Goal: Task Accomplishment & Management: Complete application form

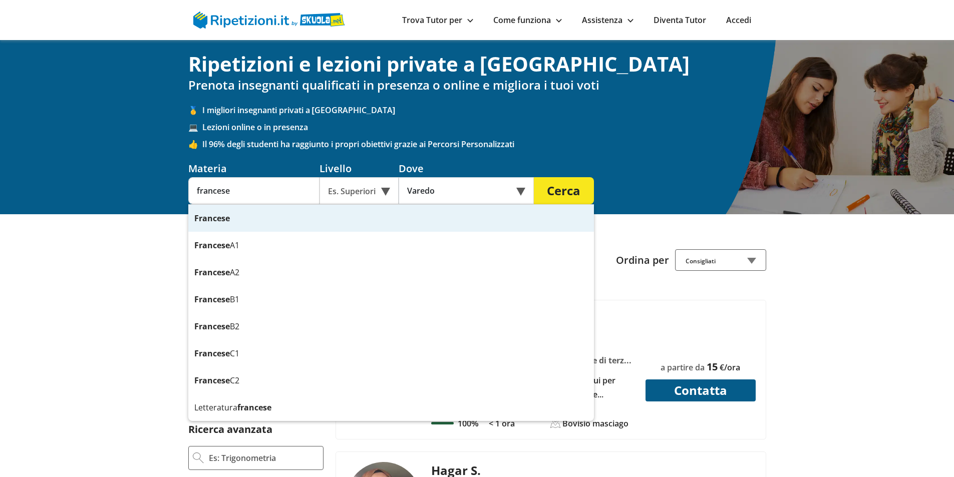
click at [271, 213] on div "Francese" at bounding box center [391, 218] width 406 height 27
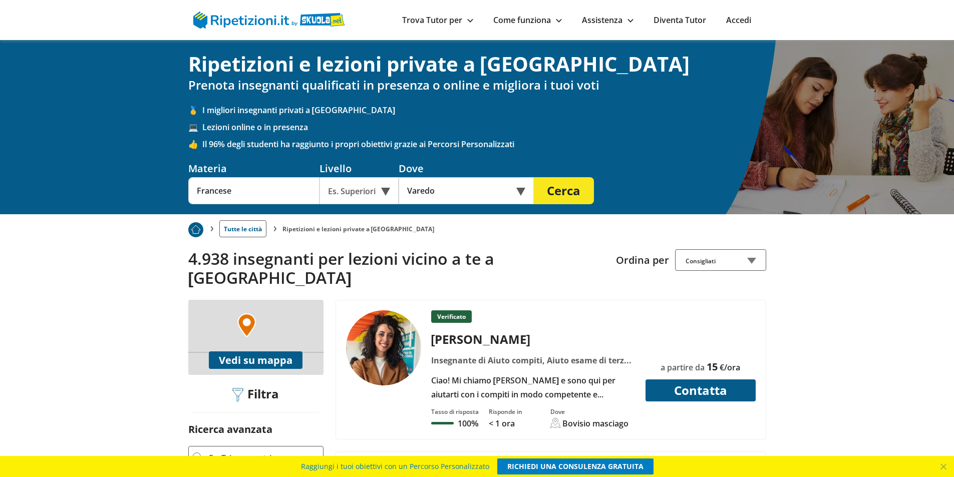
type input "Francese"
click at [381, 193] on div "Es. Superiori" at bounding box center [359, 190] width 79 height 27
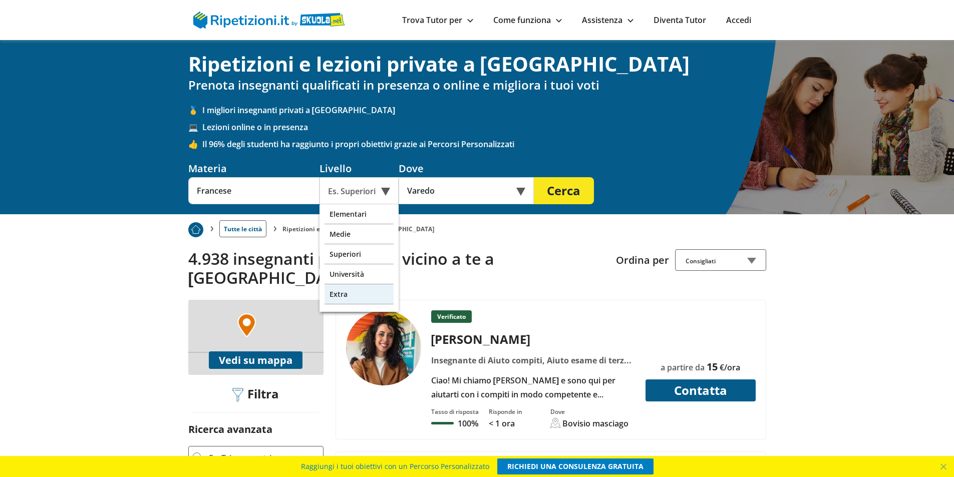
click at [350, 293] on div "Extra" at bounding box center [359, 295] width 69 height 20
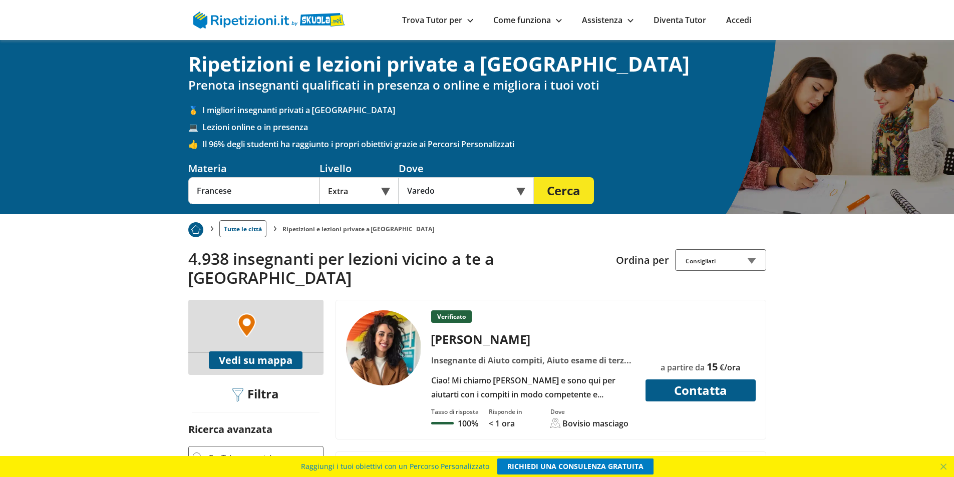
click at [573, 188] on button "Cerca" at bounding box center [564, 190] width 60 height 27
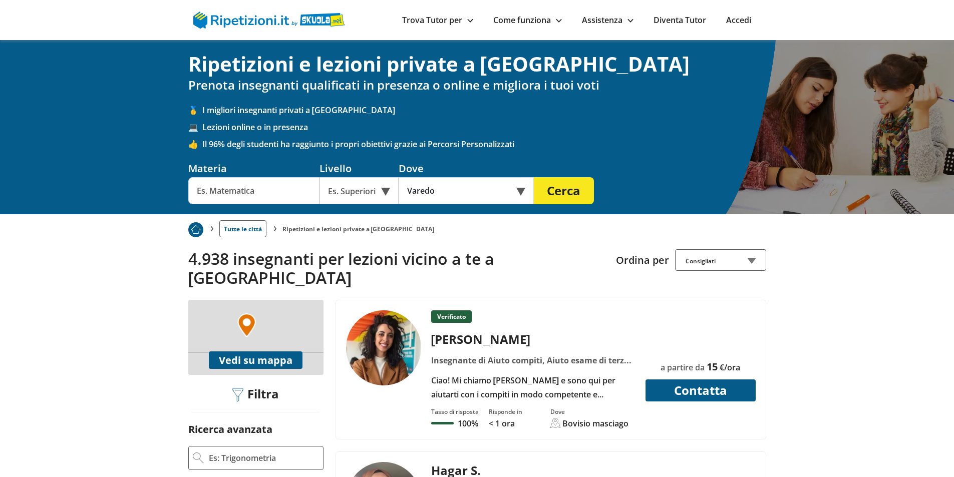
click at [284, 194] on input "text" at bounding box center [253, 190] width 131 height 27
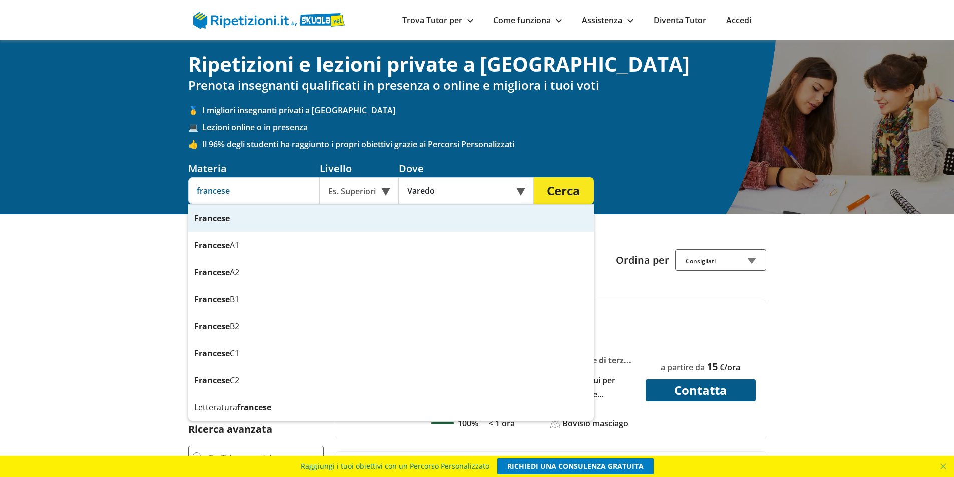
click at [288, 223] on div "Francese" at bounding box center [391, 218] width 406 height 27
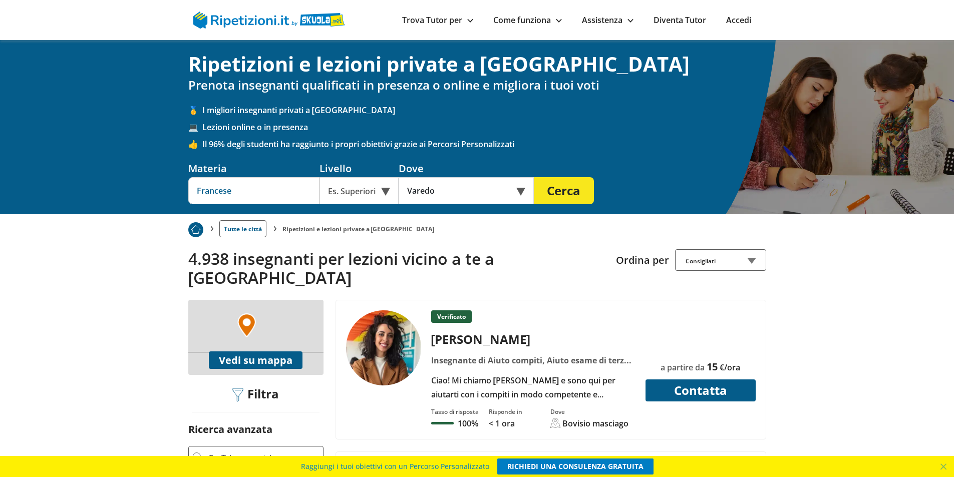
type input "Francese"
click at [372, 191] on div "Es. Superiori" at bounding box center [359, 190] width 79 height 27
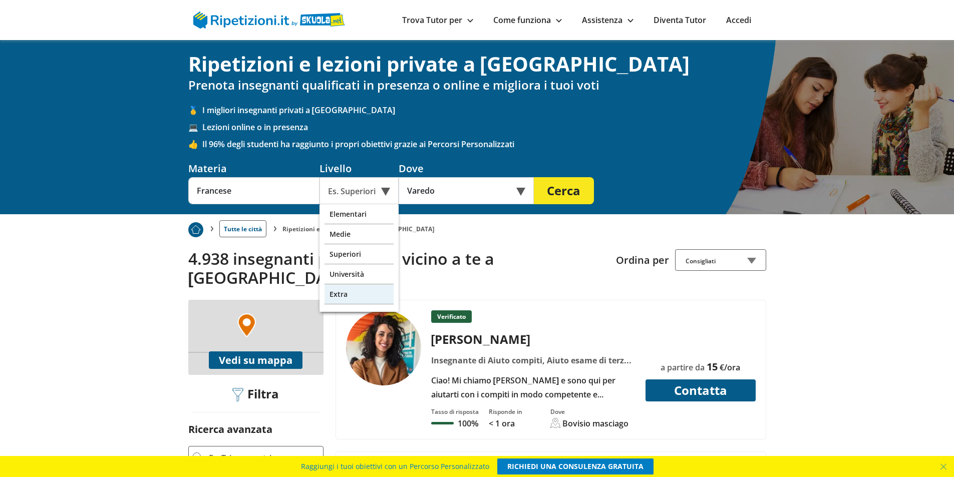
click at [363, 289] on div "Extra" at bounding box center [359, 295] width 69 height 20
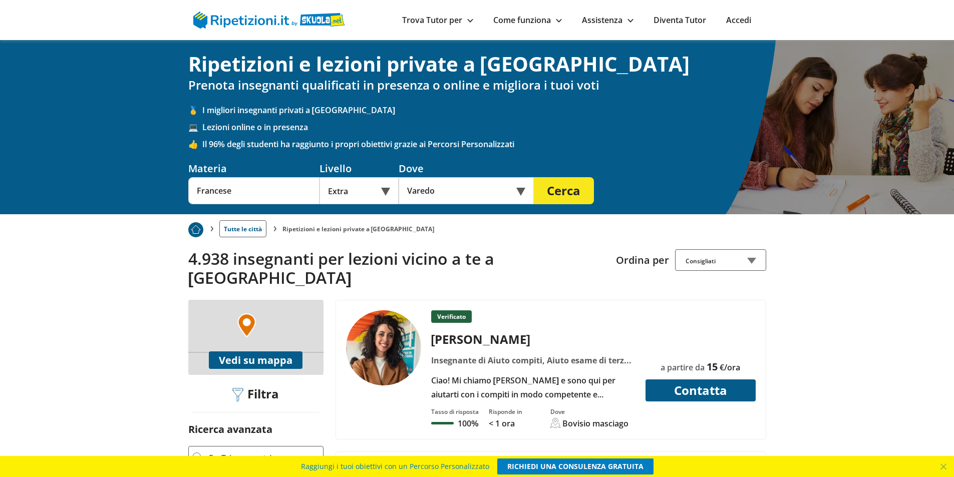
click at [561, 190] on button "Cerca" at bounding box center [564, 190] width 60 height 27
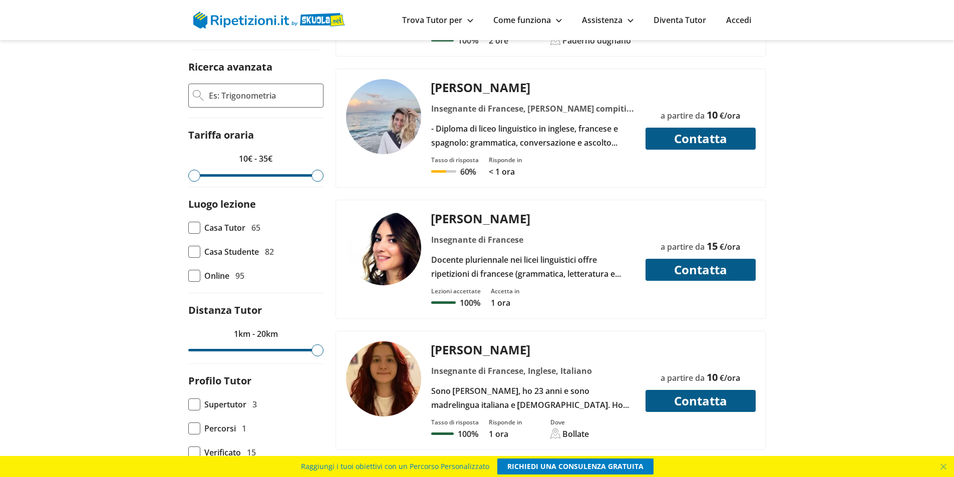
scroll to position [401, 0]
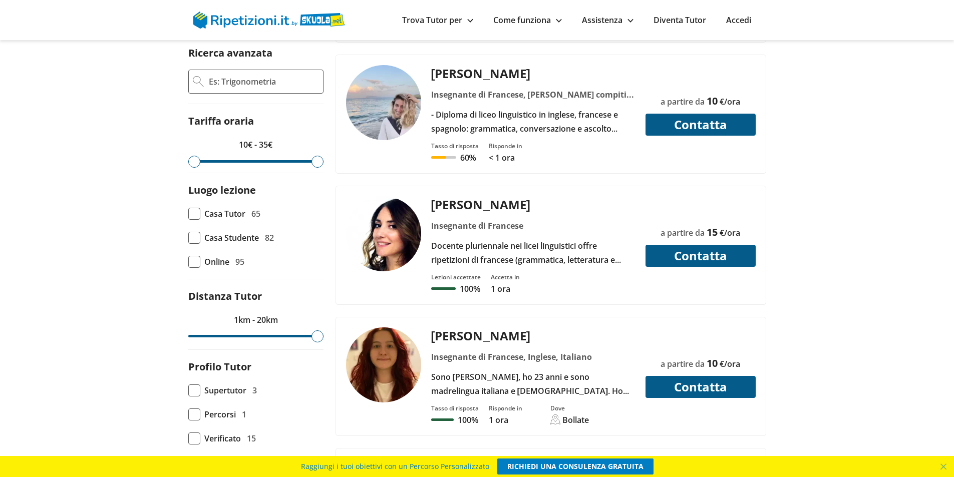
click at [448, 196] on div "[PERSON_NAME]" at bounding box center [533, 204] width 212 height 17
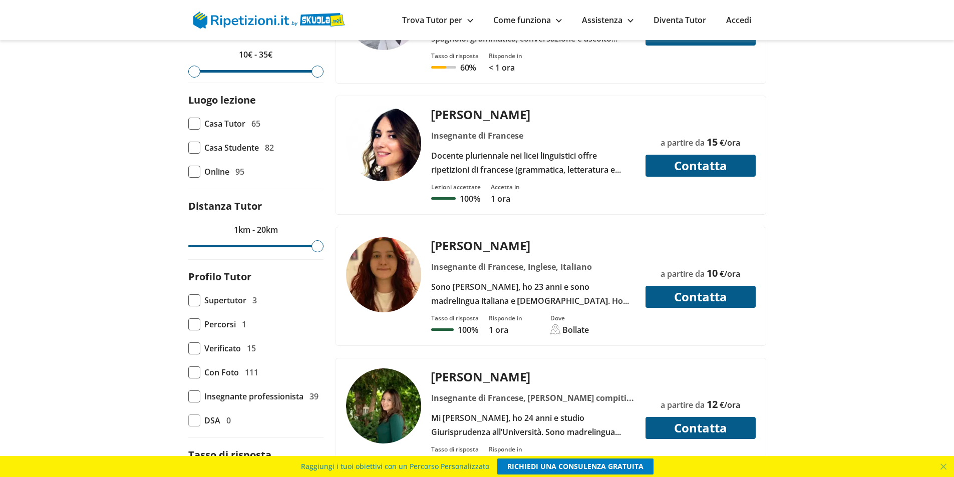
scroll to position [551, 0]
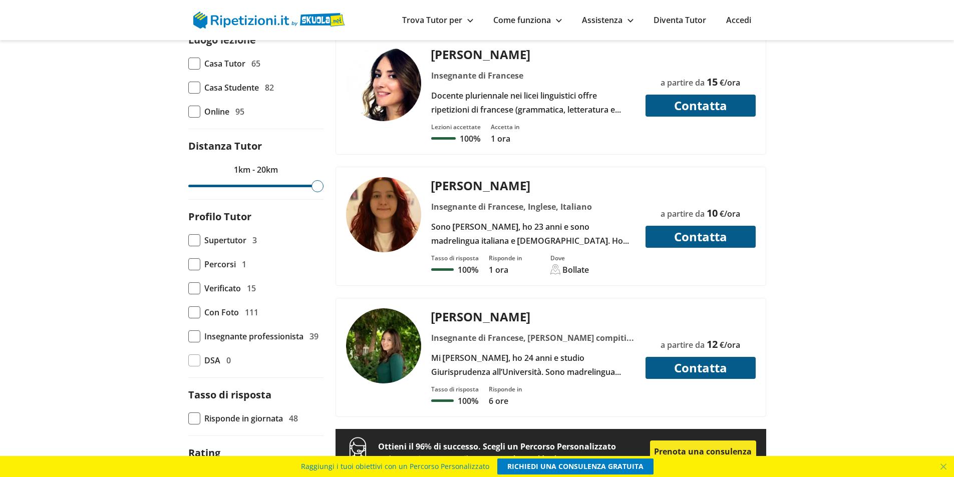
click at [462, 177] on div "[PERSON_NAME]" at bounding box center [533, 185] width 212 height 17
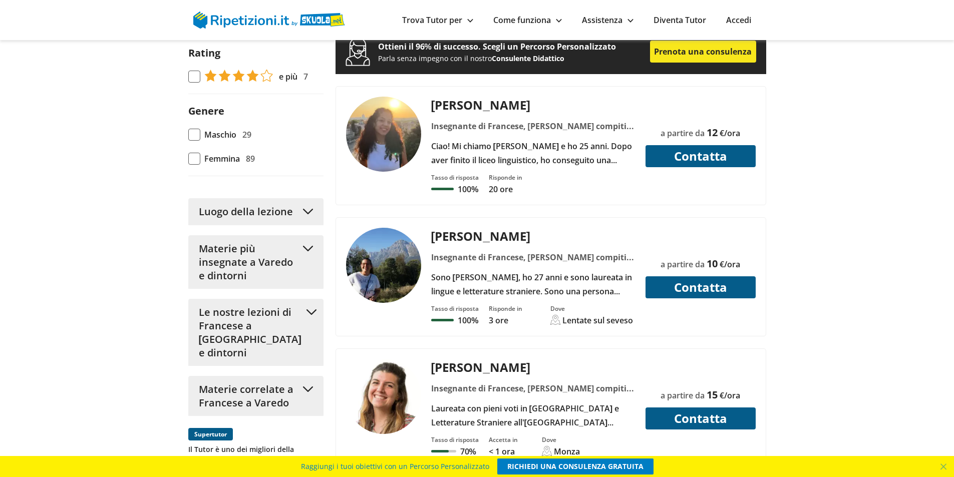
scroll to position [952, 0]
click at [439, 227] on div "[PERSON_NAME]" at bounding box center [533, 235] width 212 height 17
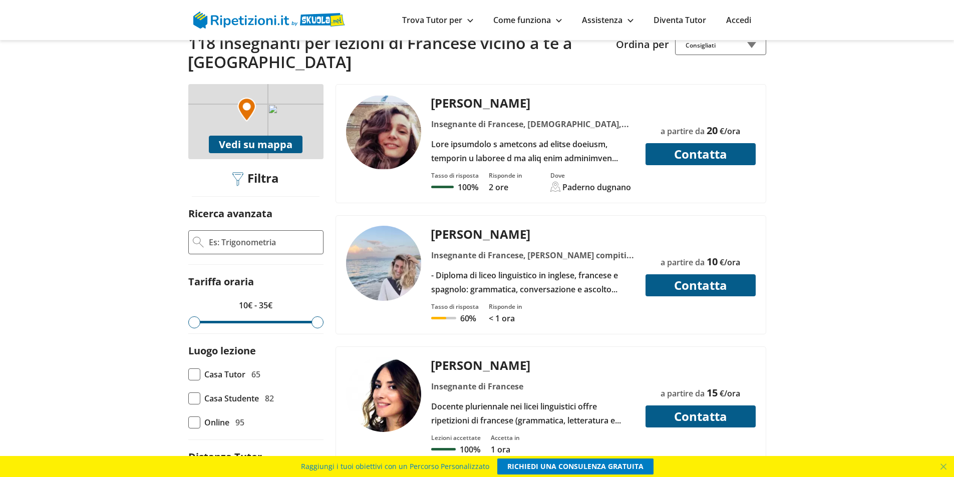
scroll to position [0, 0]
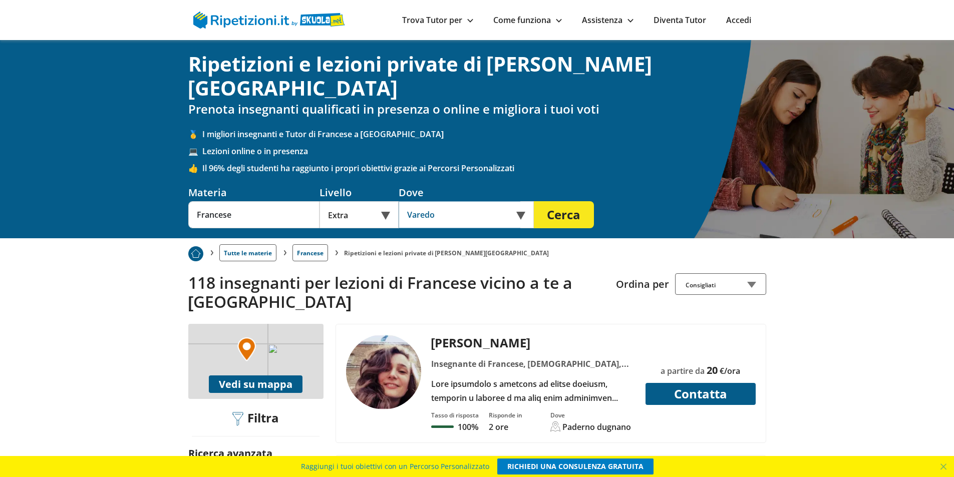
drag, startPoint x: 442, startPoint y: 195, endPoint x: 402, endPoint y: 193, distance: 40.1
click at [402, 201] on input "Varedo" at bounding box center [460, 214] width 122 height 27
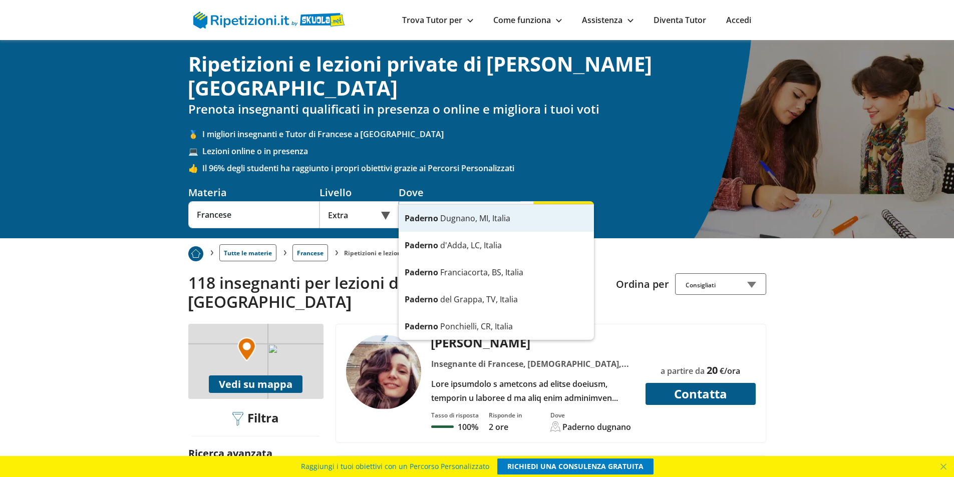
click at [427, 219] on strong "Paderno" at bounding box center [422, 218] width 34 height 11
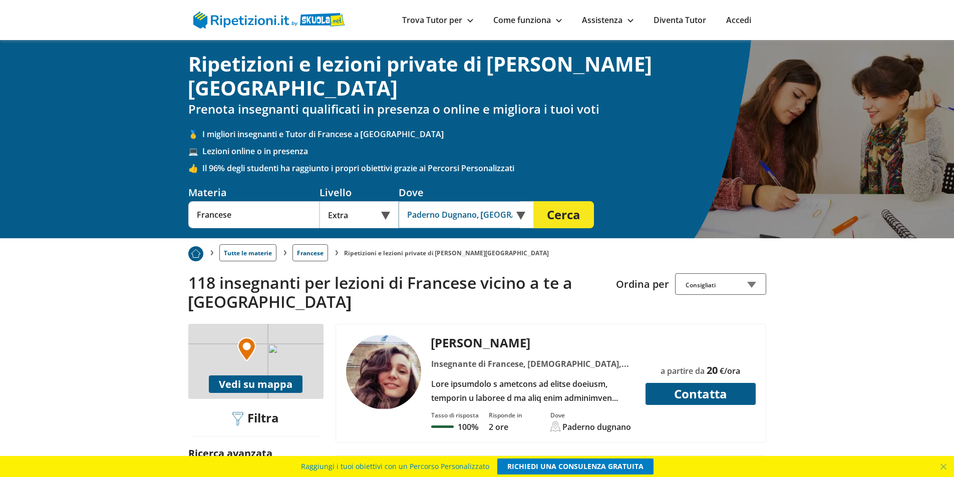
type input "Paderno Dugnano, MI, Italia"
click at [558, 201] on button "Cerca" at bounding box center [564, 214] width 60 height 27
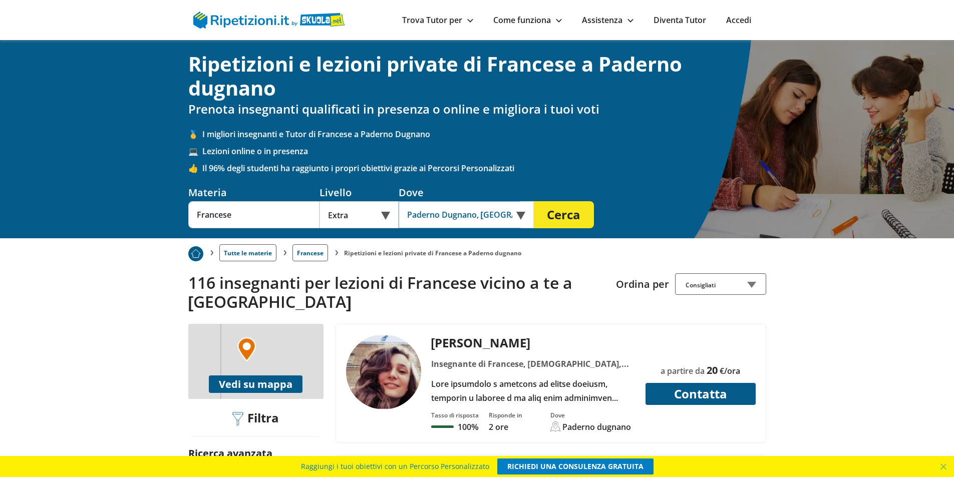
click at [446, 221] on input "Paderno Dugnano, [GEOGRAPHIC_DATA], [GEOGRAPHIC_DATA]" at bounding box center [460, 214] width 122 height 27
type input "Sesto San [PERSON_NAME]"
click at [534, 201] on button "Cerca" at bounding box center [564, 214] width 60 height 27
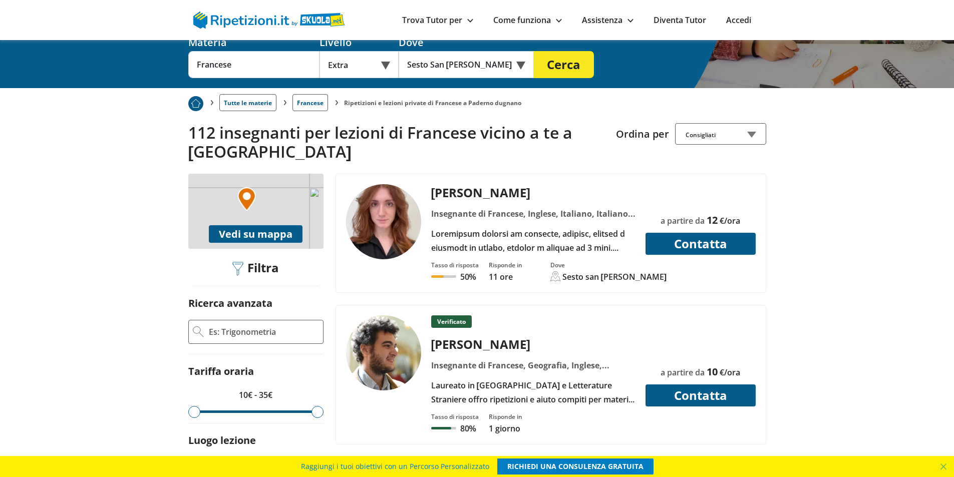
click at [448, 198] on div "[PERSON_NAME]" at bounding box center [533, 192] width 212 height 17
